Goal: Task Accomplishment & Management: Use online tool/utility

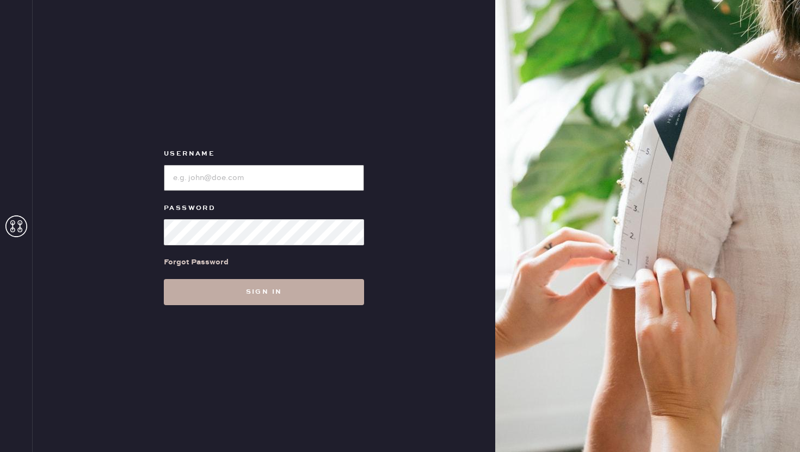
type input "reformationhoustongalleria"
click at [262, 293] on button "Sign in" at bounding box center [264, 292] width 200 height 26
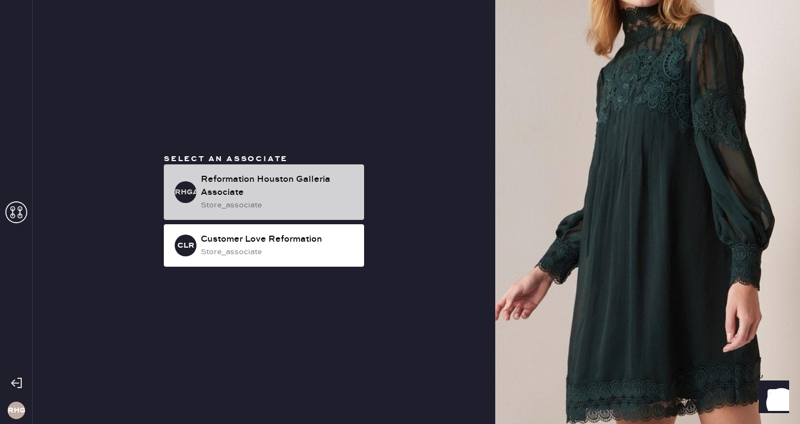
click at [273, 196] on div "Reformation Houston Galleria Associate" at bounding box center [278, 186] width 154 height 26
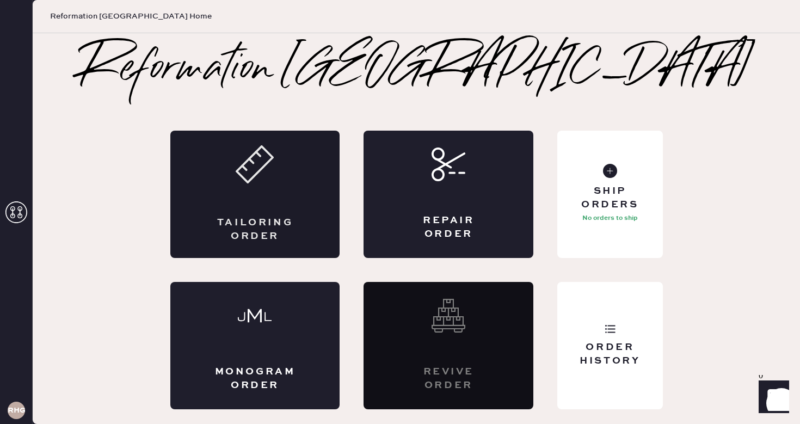
click at [260, 183] on icon at bounding box center [255, 164] width 38 height 38
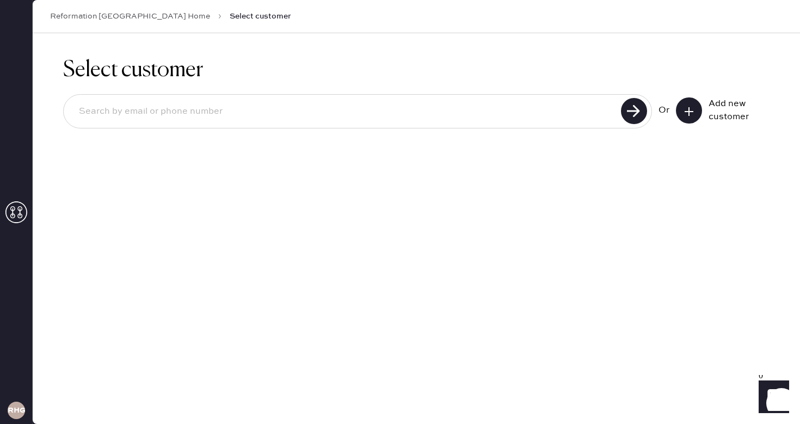
click at [405, 120] on input at bounding box center [343, 111] width 547 height 25
type input "[EMAIL_ADDRESS][PERSON_NAME][DOMAIN_NAME]"
click at [634, 115] on use at bounding box center [634, 111] width 26 height 26
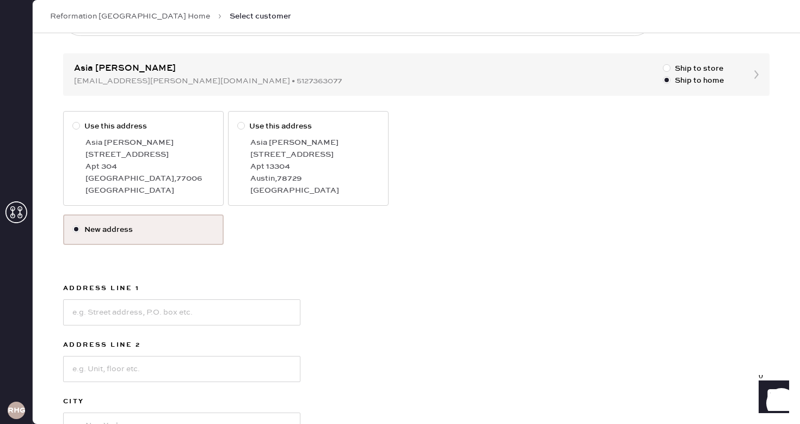
scroll to position [103, 0]
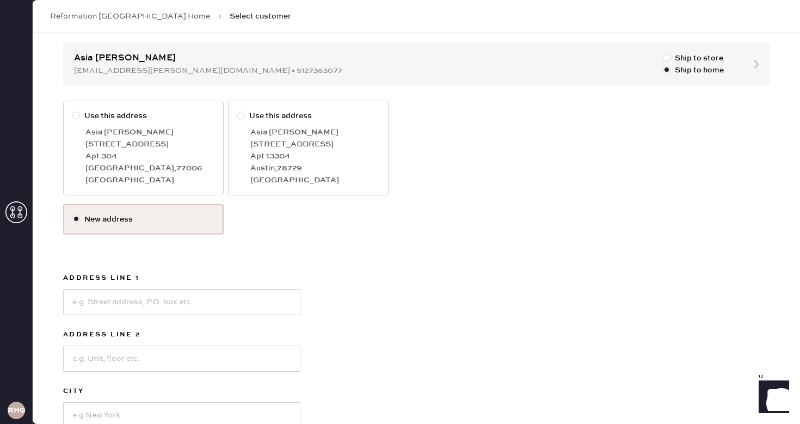
click at [77, 119] on div at bounding box center [78, 116] width 12 height 12
click at [73, 110] on input "Use this address" at bounding box center [72, 110] width 1 height 1
radio input "true"
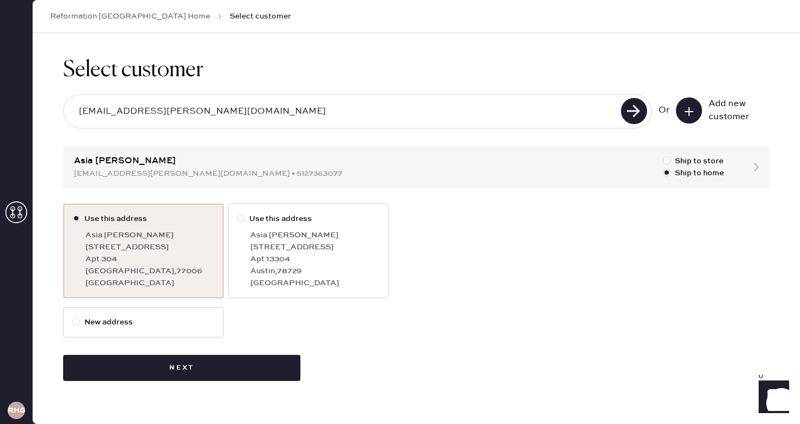
scroll to position [0, 0]
click at [122, 320] on label "New address" at bounding box center [143, 322] width 142 height 12
click at [73, 317] on input "New address" at bounding box center [72, 316] width 1 height 1
radio input "true"
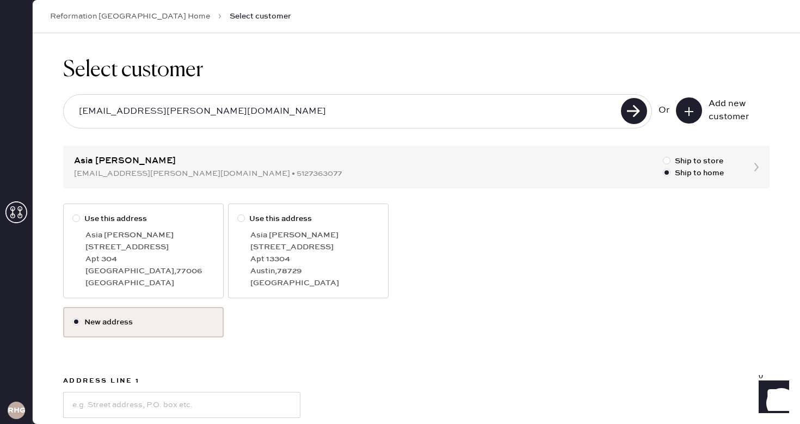
scroll to position [67, 0]
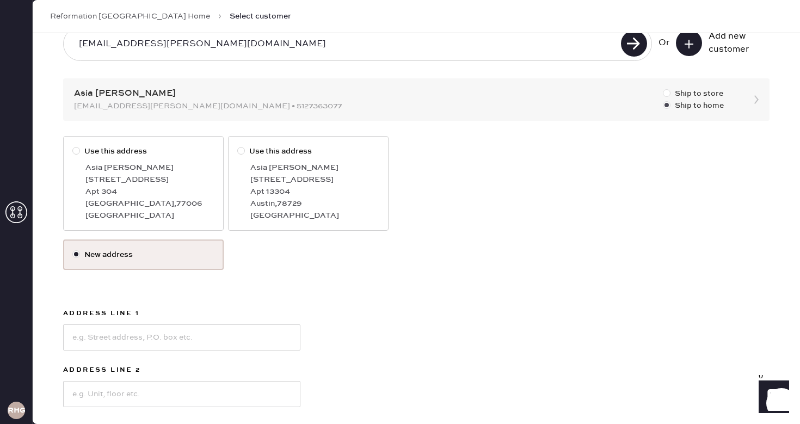
click at [667, 90] on div at bounding box center [667, 93] width 8 height 8
click at [663, 88] on input "Ship to store" at bounding box center [663, 88] width 1 height 1
radio input "true"
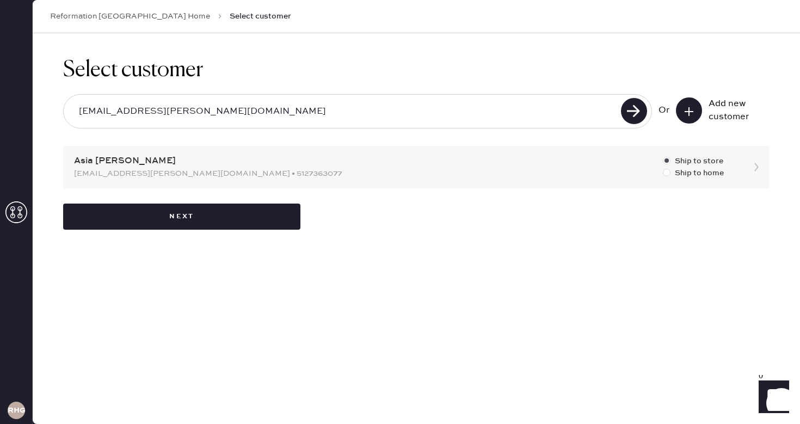
scroll to position [0, 0]
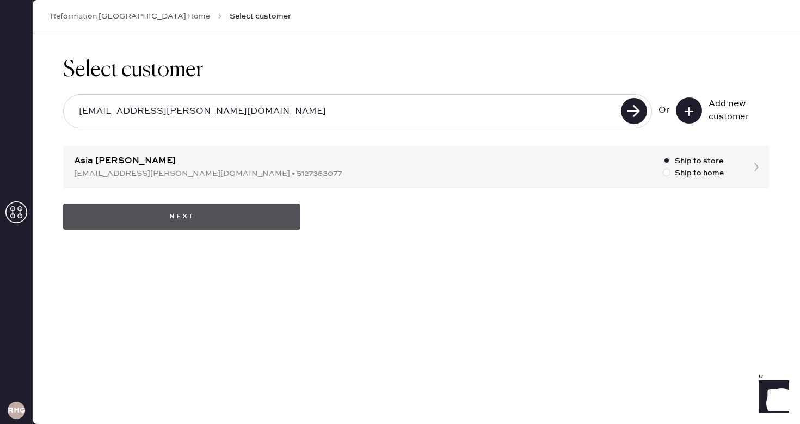
click at [196, 227] on button "Next" at bounding box center [181, 216] width 237 height 26
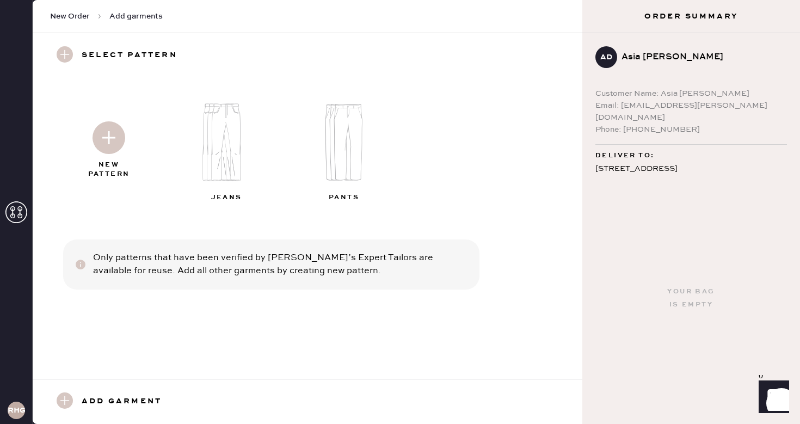
click at [109, 141] on img at bounding box center [108, 137] width 33 height 33
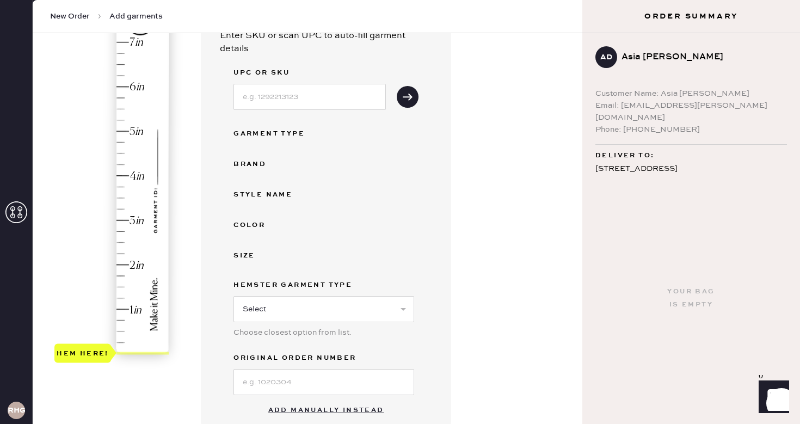
scroll to position [115, 0]
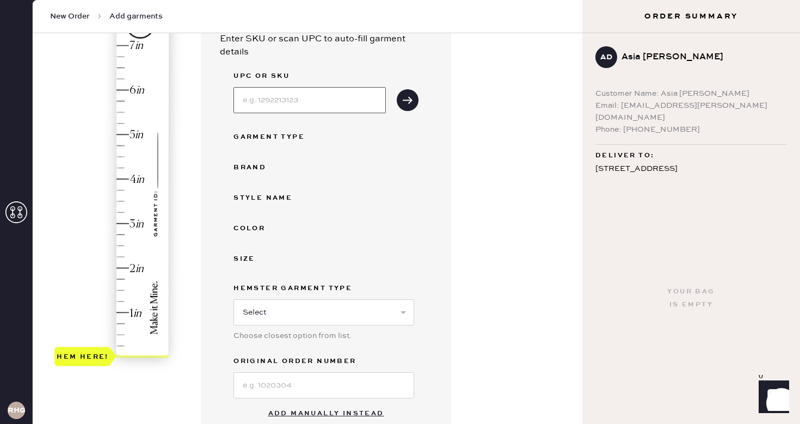
click at [279, 106] on input at bounding box center [309, 100] width 152 height 26
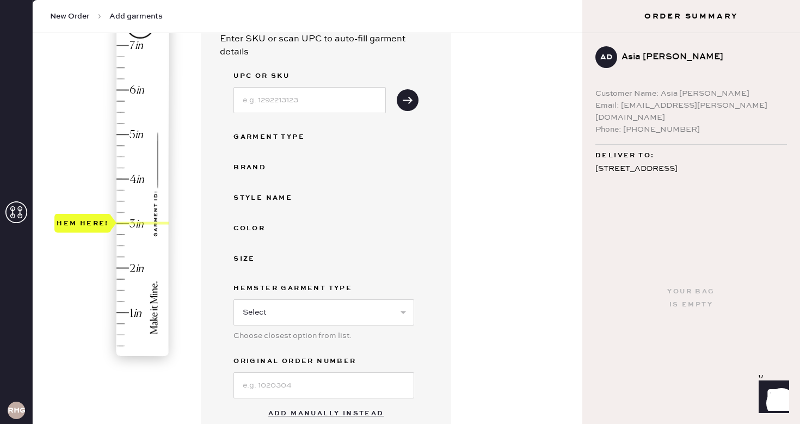
click at [120, 222] on div "Hem here!" at bounding box center [112, 201] width 116 height 321
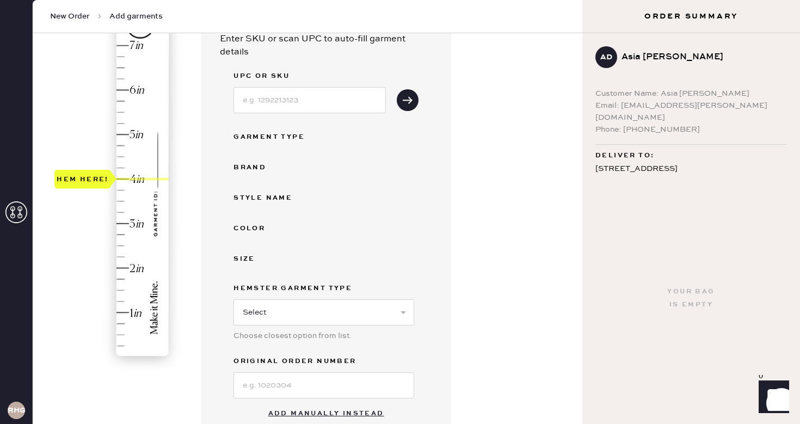
click at [126, 180] on div "Hem here!" at bounding box center [112, 201] width 116 height 321
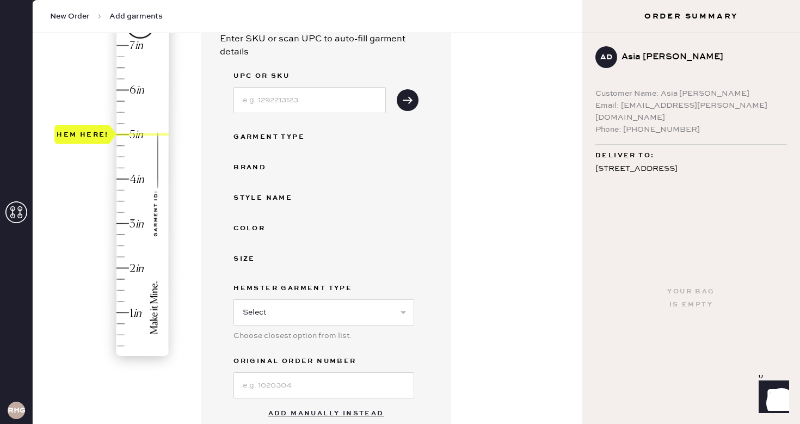
click at [121, 134] on div "Hem here!" at bounding box center [112, 201] width 116 height 321
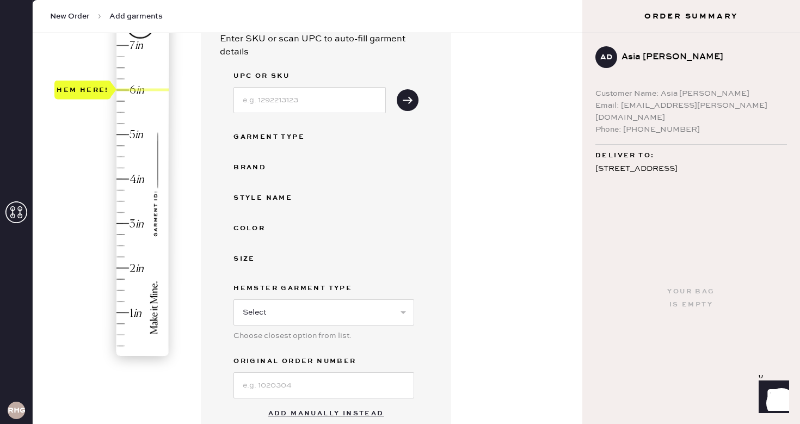
click at [122, 95] on div "Hem here!" at bounding box center [112, 201] width 116 height 321
click at [149, 217] on div "Hem here!" at bounding box center [112, 201] width 116 height 321
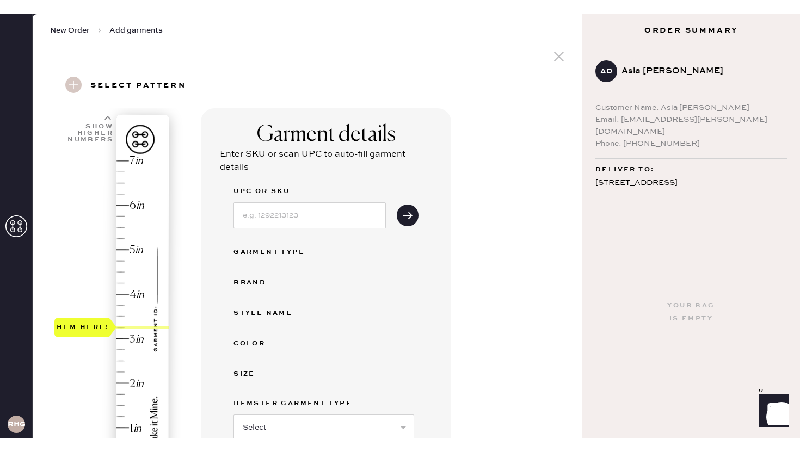
scroll to position [0, 0]
